Goal: Task Accomplishment & Management: Manage account settings

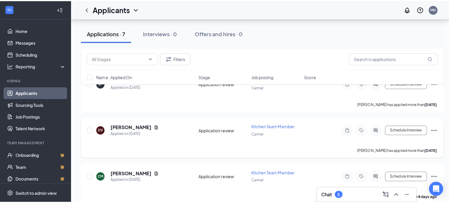
scroll to position [266, 0]
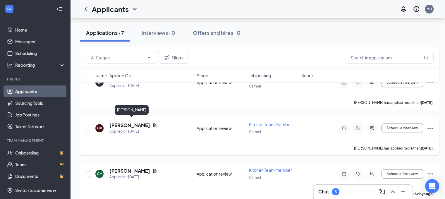
click at [132, 123] on h5 "[PERSON_NAME]" at bounding box center [129, 125] width 41 height 6
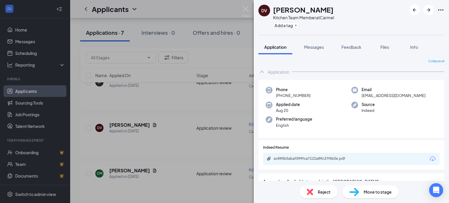
click at [430, 159] on icon "Download" at bounding box center [433, 159] width 7 height 7
click at [321, 193] on span "Reject" at bounding box center [324, 192] width 13 height 6
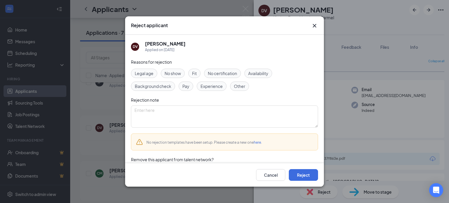
click at [229, 95] on div "Reasons for rejection Legal age No show Fit No certification Availability Backg…" at bounding box center [224, 120] width 187 height 122
click at [218, 90] on div "Experience" at bounding box center [212, 86] width 30 height 9
click at [269, 180] on button "Cancel" at bounding box center [270, 175] width 29 height 12
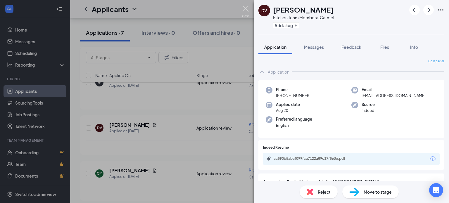
click at [246, 8] on img at bounding box center [245, 11] width 7 height 11
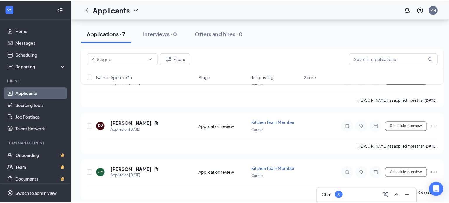
scroll to position [220, 0]
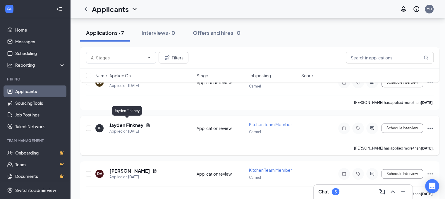
click at [127, 123] on h5 "Jayden Finkney" at bounding box center [126, 125] width 34 height 6
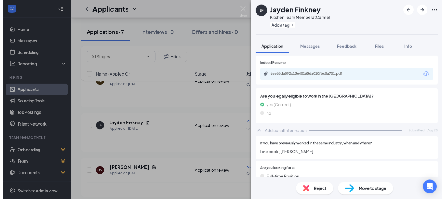
scroll to position [82, 0]
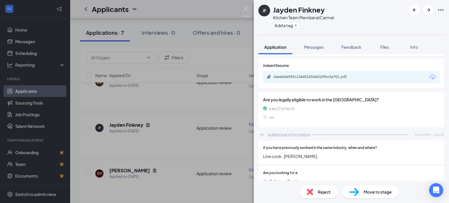
click at [430, 78] on icon "Download" at bounding box center [433, 77] width 7 height 7
click at [245, 8] on img at bounding box center [245, 11] width 7 height 11
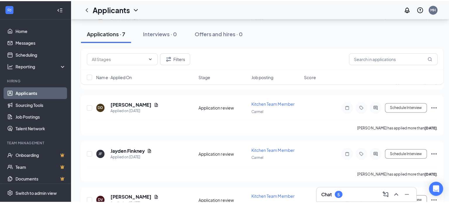
scroll to position [195, 0]
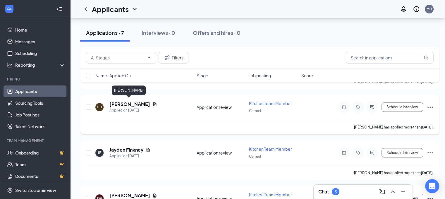
click at [128, 103] on h5 "[PERSON_NAME]" at bounding box center [129, 104] width 41 height 6
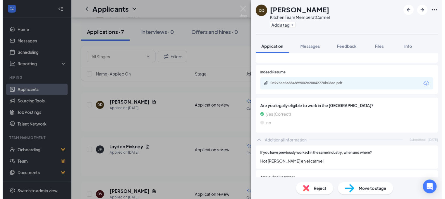
scroll to position [73, 0]
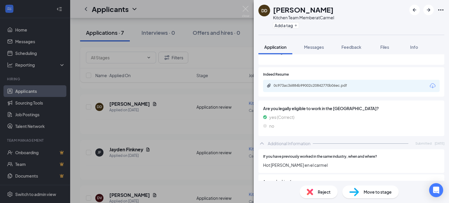
click at [430, 84] on icon "Download" at bounding box center [433, 86] width 7 height 7
click at [245, 10] on img at bounding box center [245, 11] width 7 height 11
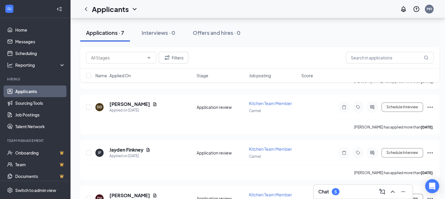
click at [22, 24] on ul "Home Messages Scheduling Reporting Hiring Applicants Sourcing Tools Job Posting…" at bounding box center [35, 120] width 70 height 204
click at [21, 28] on link "Home" at bounding box center [40, 30] width 50 height 12
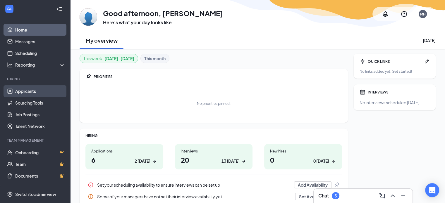
click at [34, 91] on link "Applicants" at bounding box center [40, 91] width 50 height 12
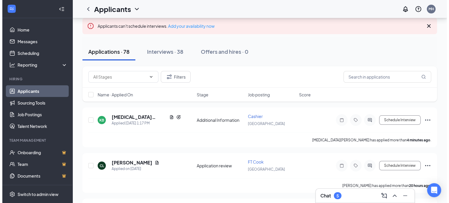
scroll to position [42, 0]
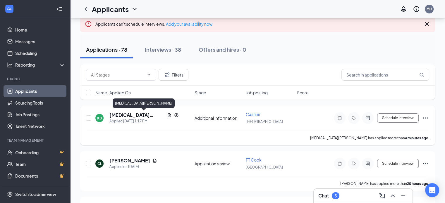
click at [123, 114] on h5 "[MEDICAL_DATA][PERSON_NAME]" at bounding box center [136, 115] width 55 height 6
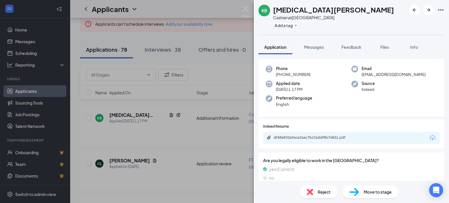
scroll to position [58, 0]
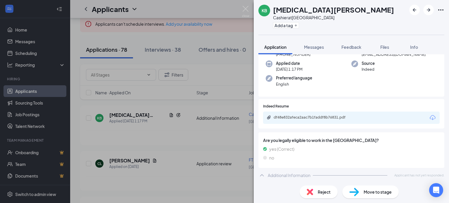
click at [430, 116] on icon "Download" at bounding box center [433, 117] width 6 height 5
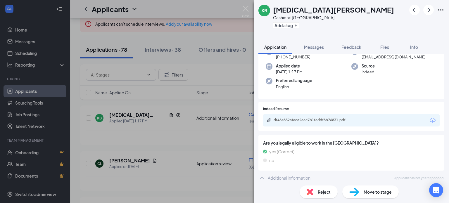
click at [246, 6] on div "KB [MEDICAL_DATA][PERSON_NAME] Cashier at [GEOGRAPHIC_DATA] Add a tag Applicati…" at bounding box center [224, 101] width 449 height 203
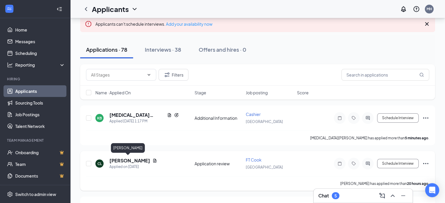
click at [123, 159] on h5 "[PERSON_NAME]" at bounding box center [129, 161] width 41 height 6
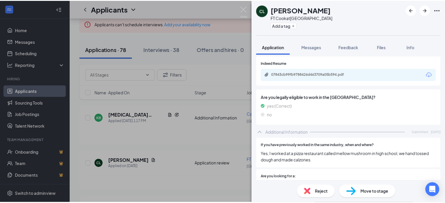
scroll to position [69, 0]
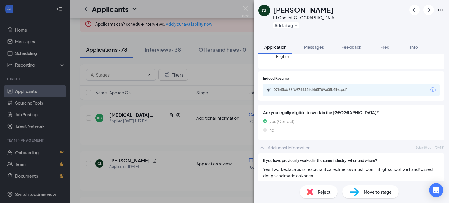
click at [430, 90] on icon "Download" at bounding box center [433, 90] width 7 height 7
click at [246, 9] on img at bounding box center [245, 11] width 7 height 11
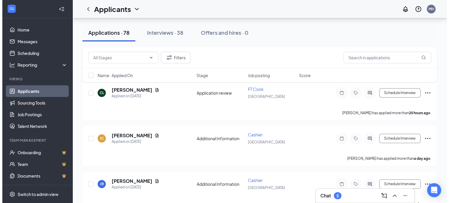
scroll to position [114, 0]
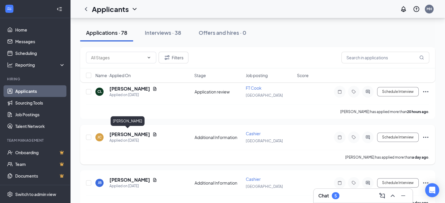
click at [119, 133] on h5 "[PERSON_NAME]" at bounding box center [129, 134] width 41 height 6
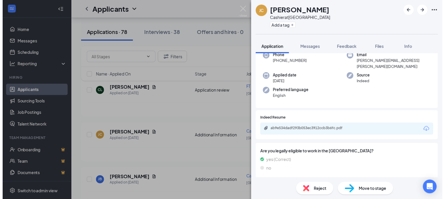
scroll to position [49, 0]
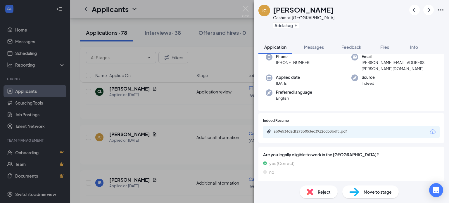
click at [430, 129] on icon "Download" at bounding box center [433, 132] width 7 height 7
click at [247, 10] on img at bounding box center [245, 11] width 7 height 11
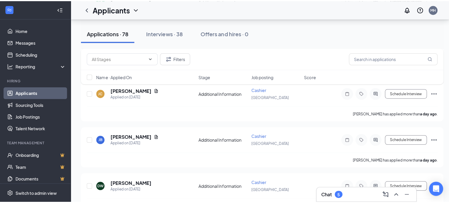
scroll to position [162, 0]
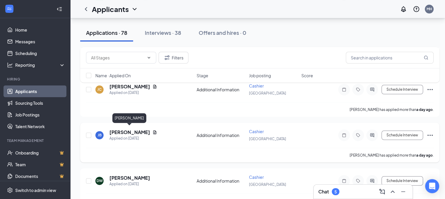
click at [121, 131] on h5 "[PERSON_NAME]" at bounding box center [129, 132] width 41 height 6
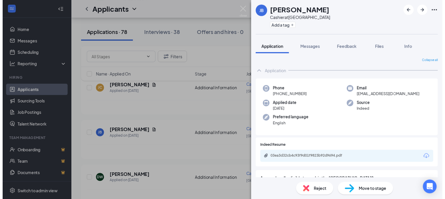
scroll to position [41, 0]
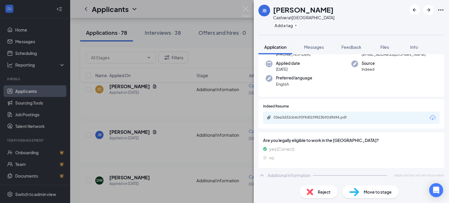
click at [430, 118] on icon "Download" at bounding box center [433, 117] width 7 height 7
click at [245, 11] on img at bounding box center [245, 11] width 7 height 11
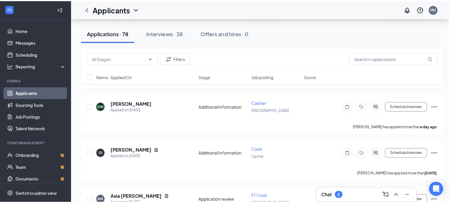
scroll to position [245, 0]
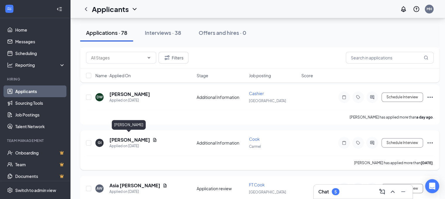
click at [124, 137] on h5 "[PERSON_NAME]" at bounding box center [129, 140] width 41 height 6
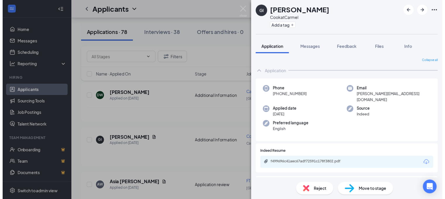
scroll to position [41, 0]
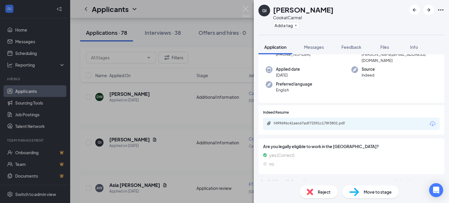
click at [430, 121] on icon "Download" at bounding box center [433, 124] width 7 height 7
click at [242, 6] on div "GI [PERSON_NAME] at Carmel Add a tag Application Messages Feedback Files Info C…" at bounding box center [224, 101] width 449 height 203
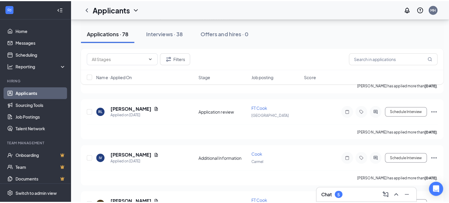
scroll to position [417, 0]
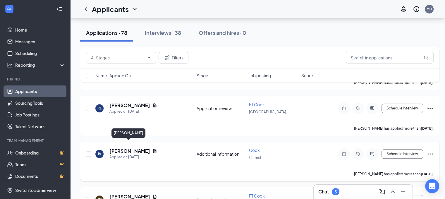
click at [128, 148] on h5 "[PERSON_NAME]" at bounding box center [129, 151] width 41 height 6
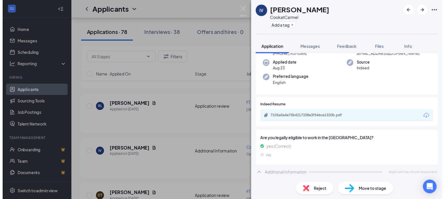
scroll to position [10, 0]
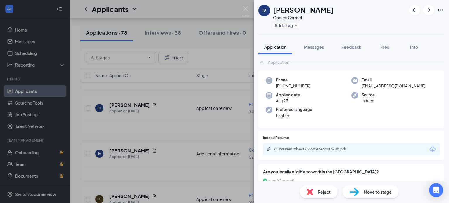
click at [430, 150] on icon "Download" at bounding box center [433, 149] width 6 height 5
click at [244, 10] on img at bounding box center [245, 11] width 7 height 11
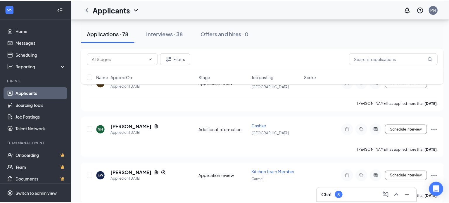
scroll to position [533, 0]
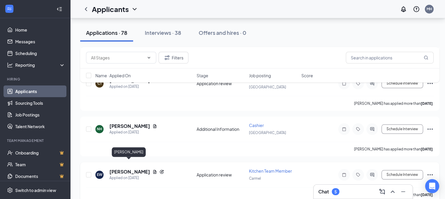
click at [132, 169] on h5 "[PERSON_NAME]" at bounding box center [129, 172] width 41 height 6
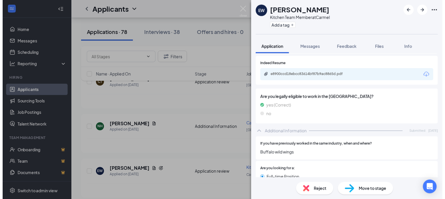
scroll to position [97, 0]
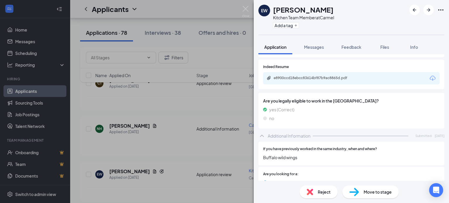
click at [430, 77] on icon "Download" at bounding box center [433, 78] width 6 height 5
click at [246, 8] on img at bounding box center [245, 11] width 7 height 11
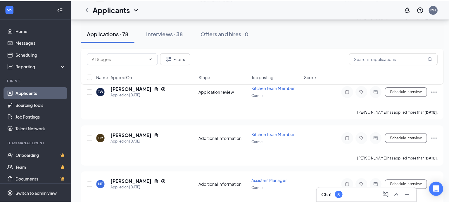
scroll to position [619, 0]
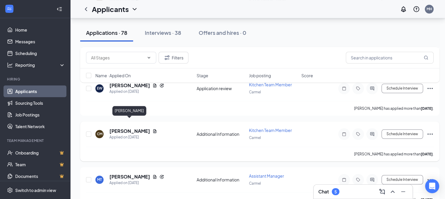
click at [124, 128] on h5 "[PERSON_NAME]" at bounding box center [129, 131] width 41 height 6
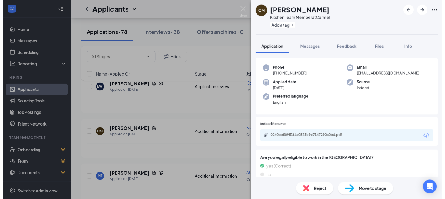
scroll to position [42, 0]
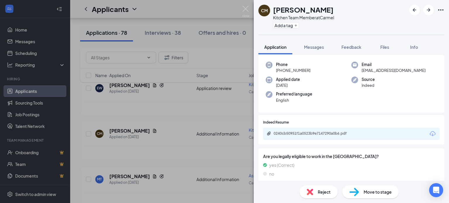
click at [430, 133] on icon "Download" at bounding box center [433, 134] width 7 height 7
click at [245, 8] on img at bounding box center [245, 11] width 7 height 11
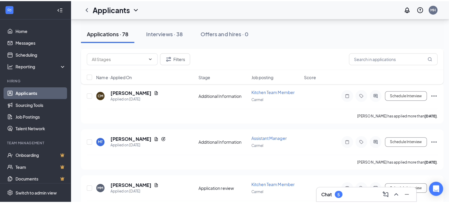
scroll to position [670, 0]
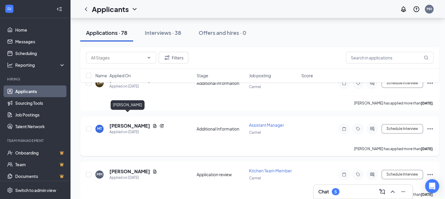
click at [121, 123] on h5 "[PERSON_NAME]" at bounding box center [129, 126] width 41 height 6
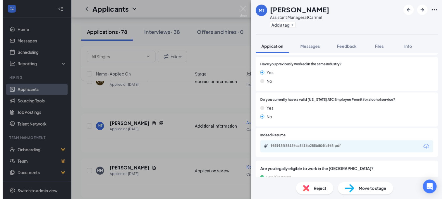
scroll to position [100, 0]
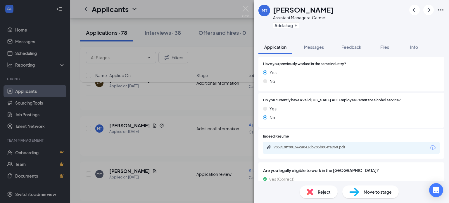
click at [430, 149] on icon "Download" at bounding box center [433, 147] width 6 height 5
click at [245, 7] on img at bounding box center [245, 11] width 7 height 11
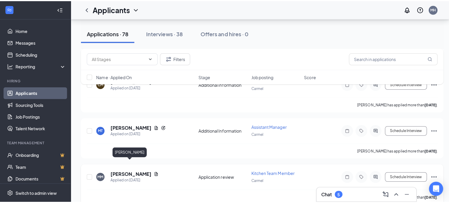
scroll to position [670, 0]
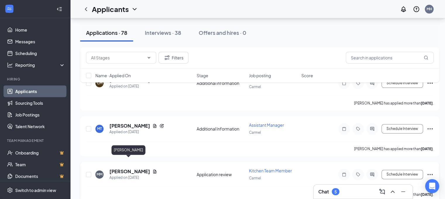
click at [121, 168] on h5 "[PERSON_NAME]" at bounding box center [129, 171] width 41 height 6
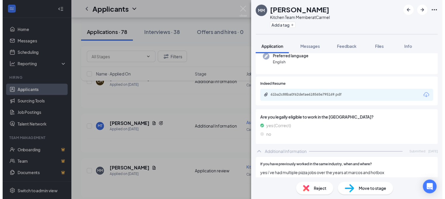
scroll to position [61, 0]
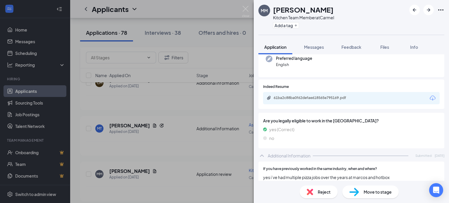
click at [430, 98] on icon "Download" at bounding box center [433, 98] width 7 height 7
click at [244, 5] on div "MM Maeve Meyer Kitchen Team Member at Carmel Add a tag Application Messages Fee…" at bounding box center [224, 101] width 449 height 203
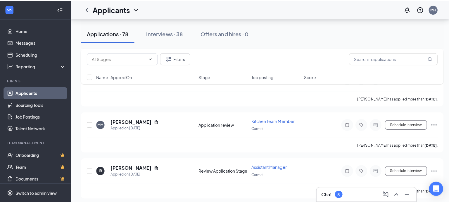
scroll to position [724, 0]
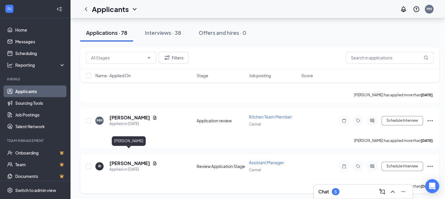
click at [121, 160] on h5 "[PERSON_NAME]" at bounding box center [129, 163] width 41 height 6
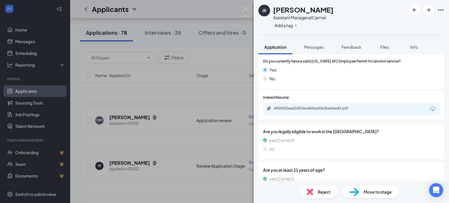
scroll to position [122, 0]
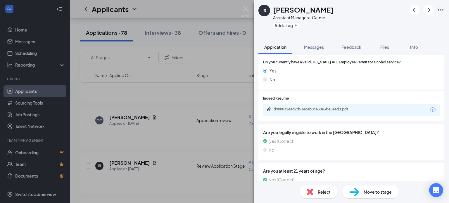
click at [430, 110] on icon "Download" at bounding box center [433, 110] width 7 height 7
